Goal: Find specific page/section: Find specific page/section

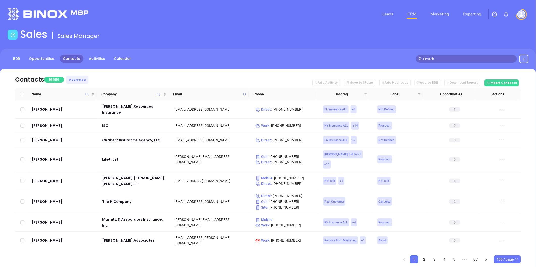
click at [365, 94] on icon "filter" at bounding box center [365, 94] width 3 height 3
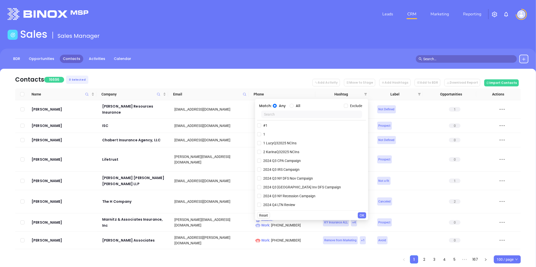
click at [296, 114] on input "text" at bounding box center [311, 115] width 101 height 8
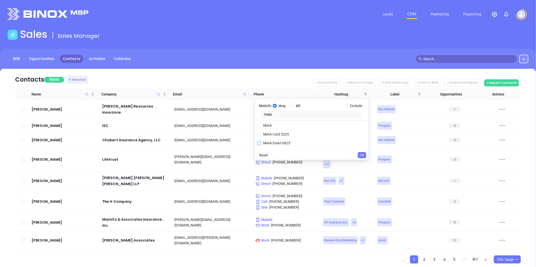
type input "maia"
click at [259, 143] on input "MAIA Event 0925" at bounding box center [259, 143] width 4 height 4
checkbox input "true"
click at [259, 144] on input "MAIA Card 2025" at bounding box center [259, 145] width 4 height 4
click at [258, 134] on input "MAIA Card 2025" at bounding box center [259, 134] width 4 height 4
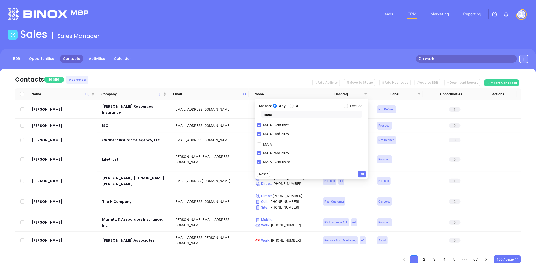
checkbox input "false"
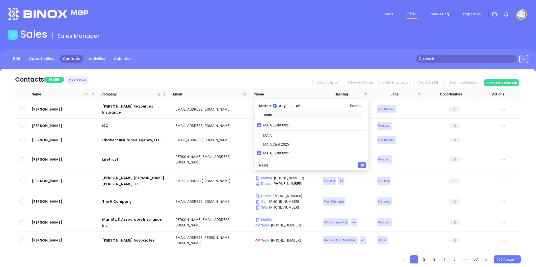
drag, startPoint x: 277, startPoint y: 115, endPoint x: 226, endPoint y: 121, distance: 50.5
click at [226, 121] on body "Leads CRM Marketing Reporting Financial Leads Leads Sales Sales Manager BDR Opp…" at bounding box center [268, 133] width 536 height 267
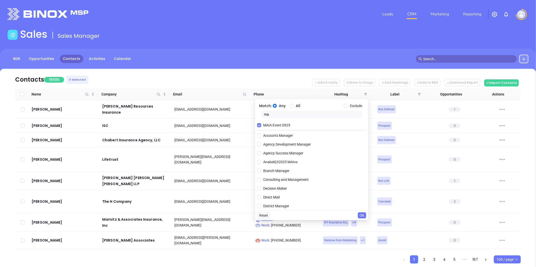
type input "m"
type input "maia"
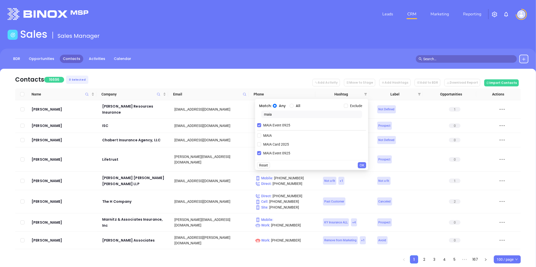
click at [256, 137] on div "Match: Any All Exclude maia MAIA Event 0925 MAIA MAIA Card 2025 MAIA Event 0925" at bounding box center [311, 129] width 113 height 61
drag, startPoint x: 260, startPoint y: 135, endPoint x: 299, endPoint y: 143, distance: 39.8
click at [260, 135] on input "MAIA" at bounding box center [259, 136] width 4 height 4
checkbox input "true"
click at [361, 172] on span "OK" at bounding box center [361, 175] width 5 height 6
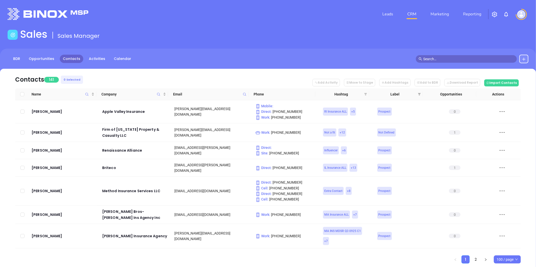
click at [365, 94] on icon "filter" at bounding box center [365, 94] width 3 height 3
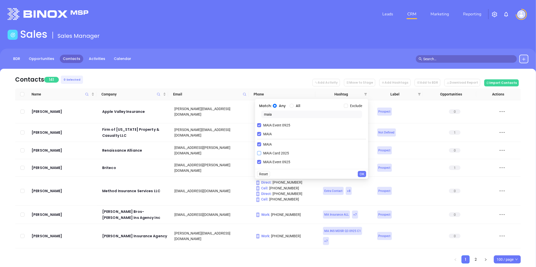
click at [259, 152] on input "MAIA Card 2025" at bounding box center [259, 153] width 4 height 4
checkbox input "true"
click at [363, 182] on span "OK" at bounding box center [361, 183] width 5 height 6
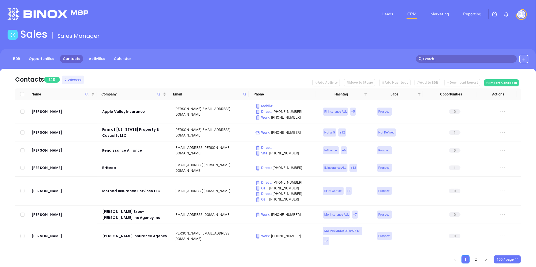
click at [365, 93] on icon "filter" at bounding box center [365, 94] width 3 height 3
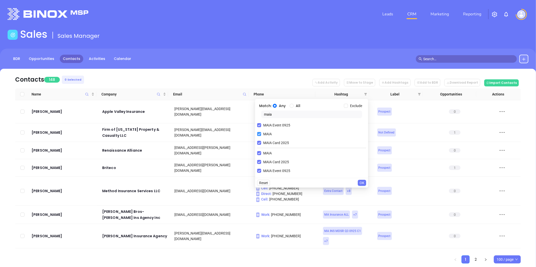
click at [259, 134] on input "MAIA" at bounding box center [259, 134] width 4 height 4
checkbox input "false"
click at [292, 105] on input "All" at bounding box center [292, 106] width 4 height 4
radio input "true"
drag, startPoint x: 277, startPoint y: 114, endPoint x: 239, endPoint y: 116, distance: 38.9
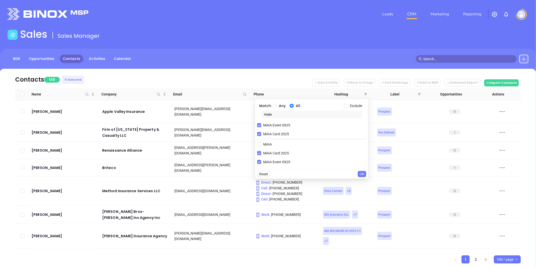
click at [239, 116] on body "Leads CRM Marketing Reporting Financial Leads Leads Sales Sales Manager BDR Opp…" at bounding box center [268, 133] width 536 height 267
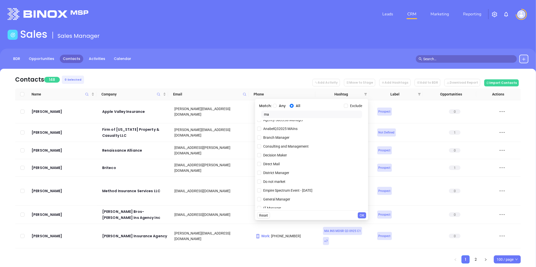
scroll to position [84, 0]
type input "ma"
click at [260, 182] on input "MA" at bounding box center [259, 184] width 4 height 4
checkbox input "true"
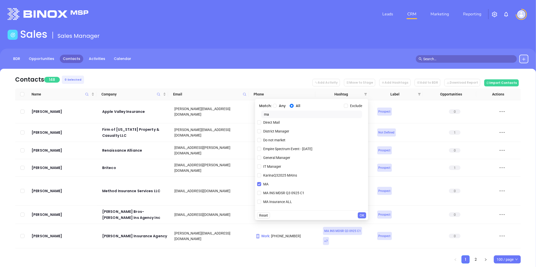
click at [361, 215] on span "OK" at bounding box center [361, 216] width 5 height 6
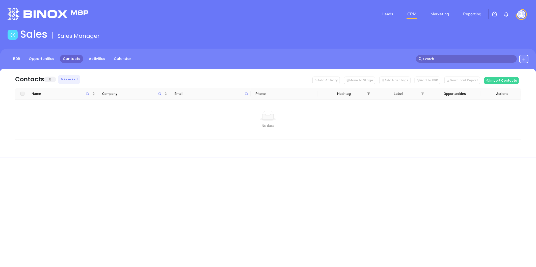
click at [367, 92] on icon "filter" at bounding box center [368, 93] width 3 height 3
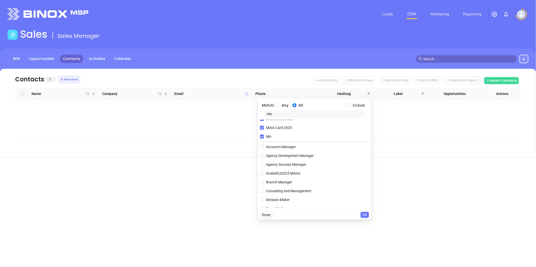
scroll to position [0, 0]
click at [261, 134] on input "MAIA Card 2025" at bounding box center [262, 134] width 4 height 4
checkbox input "false"
click at [364, 215] on span "OK" at bounding box center [364, 215] width 5 height 6
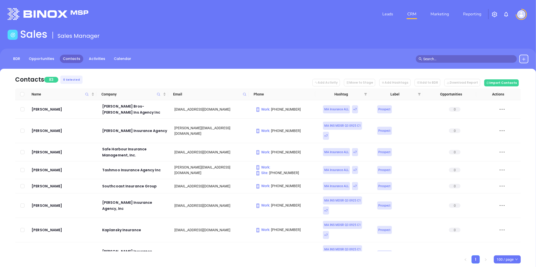
drag, startPoint x: 364, startPoint y: 93, endPoint x: 352, endPoint y: 116, distance: 25.4
click at [364, 93] on icon "filter" at bounding box center [365, 94] width 3 height 3
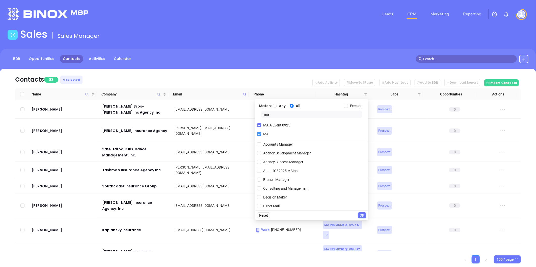
click at [258, 133] on input "MA" at bounding box center [259, 134] width 4 height 4
checkbox input "false"
drag, startPoint x: 272, startPoint y: 113, endPoint x: 258, endPoint y: 115, distance: 14.5
click at [258, 115] on div "ma" at bounding box center [311, 116] width 109 height 10
click at [276, 112] on input "ma" at bounding box center [311, 115] width 101 height 8
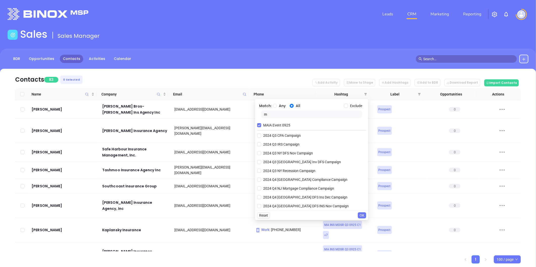
type input "ma"
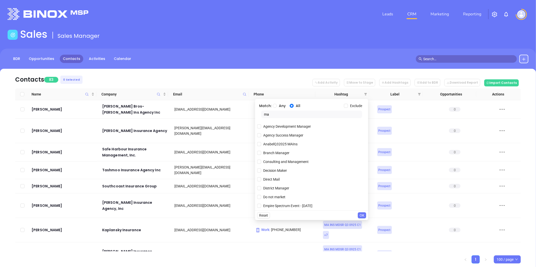
scroll to position [84, 0]
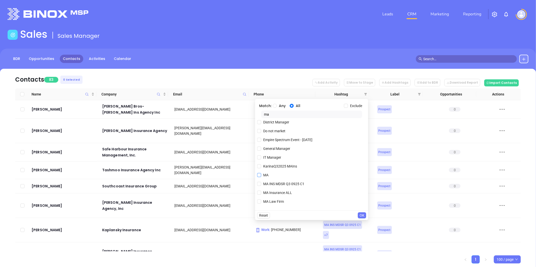
click at [260, 175] on input "MA" at bounding box center [259, 175] width 4 height 4
checkbox input "true"
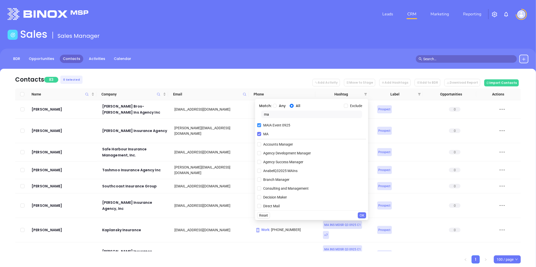
click at [259, 125] on input "MAIA Event 0925" at bounding box center [259, 125] width 4 height 4
checkbox input "false"
click at [270, 114] on input "ma" at bounding box center [311, 115] width 101 height 8
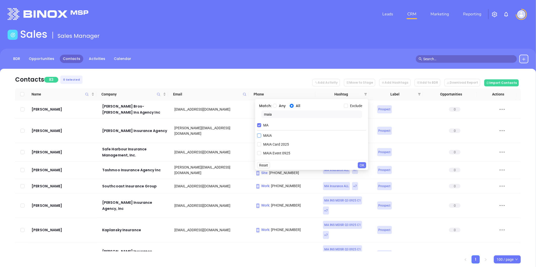
type input "maia"
drag, startPoint x: 266, startPoint y: 135, endPoint x: 303, endPoint y: 147, distance: 38.2
click at [266, 135] on span "MAIA" at bounding box center [267, 136] width 13 height 6
click at [261, 135] on input "MAIA" at bounding box center [259, 136] width 4 height 4
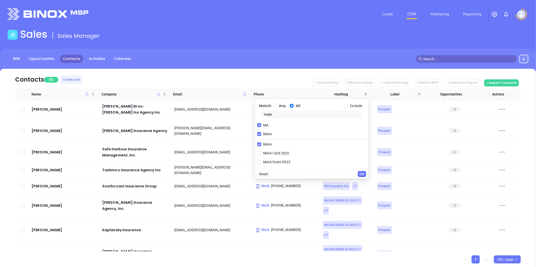
click at [362, 176] on span "OK" at bounding box center [361, 175] width 5 height 6
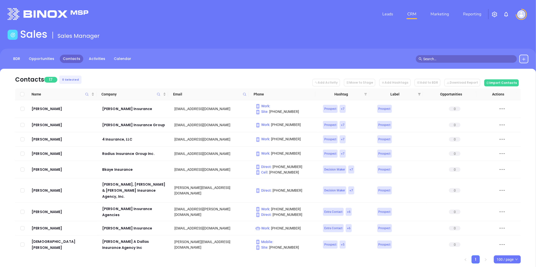
drag, startPoint x: 365, startPoint y: 94, endPoint x: 362, endPoint y: 96, distance: 3.4
click at [365, 93] on icon "filter" at bounding box center [365, 94] width 3 height 3
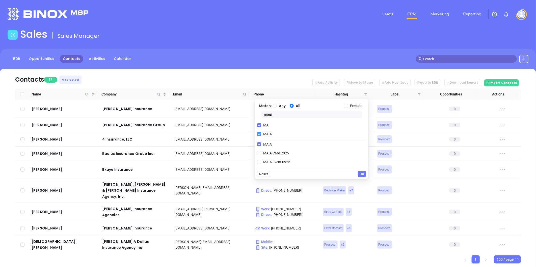
click at [258, 133] on input "MAIA" at bounding box center [259, 134] width 4 height 4
checkbox input "false"
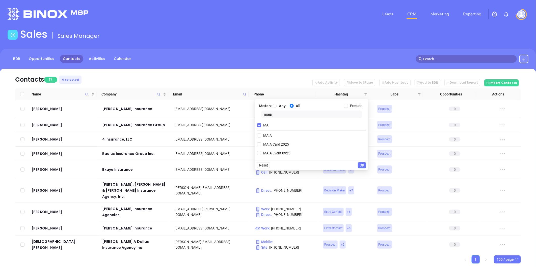
drag, startPoint x: 277, startPoint y: 116, endPoint x: 244, endPoint y: 122, distance: 34.1
click at [244, 122] on body "Leads CRM Marketing Reporting Financial Leads Leads Sales Sales Manager BDR Opp…" at bounding box center [268, 133] width 536 height 267
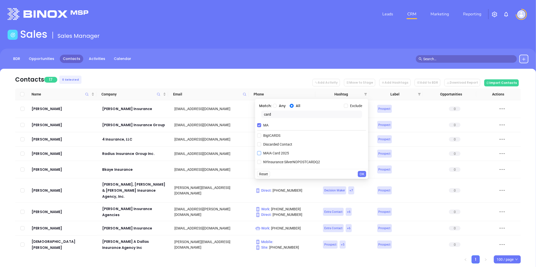
type input "card"
click at [281, 153] on span "MAIA Card 2025" at bounding box center [276, 154] width 30 height 6
click at [261, 153] on input "MAIA Card 2025" at bounding box center [259, 153] width 4 height 4
checkbox input "true"
click at [364, 184] on span "OK" at bounding box center [361, 183] width 5 height 6
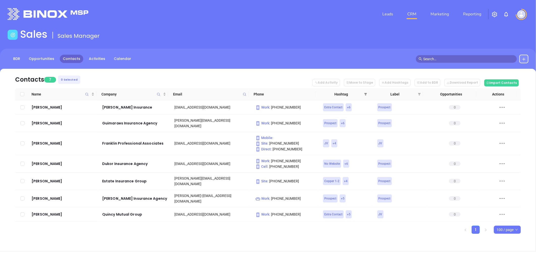
click at [364, 91] on span at bounding box center [365, 95] width 5 height 8
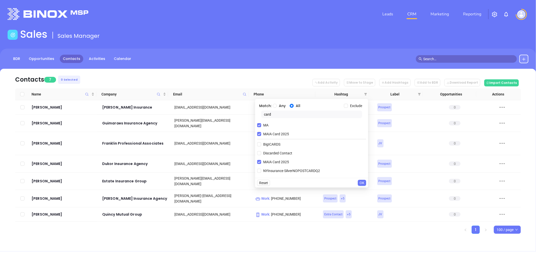
drag, startPoint x: 277, startPoint y: 114, endPoint x: 254, endPoint y: 119, distance: 23.9
click at [254, 119] on body "Leads CRM Marketing Reporting Financial Leads Leads Sales Sales Manager BDR Opp…" at bounding box center [268, 133] width 536 height 267
type input "jv"
click at [266, 142] on span "JV" at bounding box center [265, 145] width 8 height 6
click at [256, 144] on div "Match: Any All Exclude jv MA MAIA Card 2025 JV Megan's JV Prospect JV-BigI2025" at bounding box center [311, 134] width 113 height 70
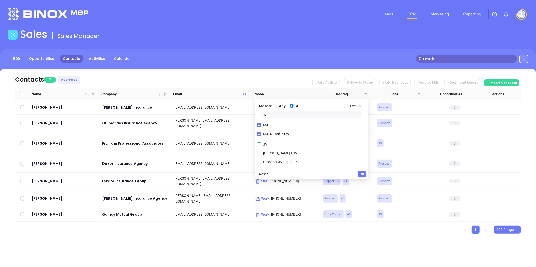
click at [259, 145] on input "JV" at bounding box center [259, 145] width 4 height 4
checkbox input "true"
click at [359, 181] on span "OK" at bounding box center [361, 183] width 5 height 6
